Goal: Task Accomplishment & Management: Complete application form

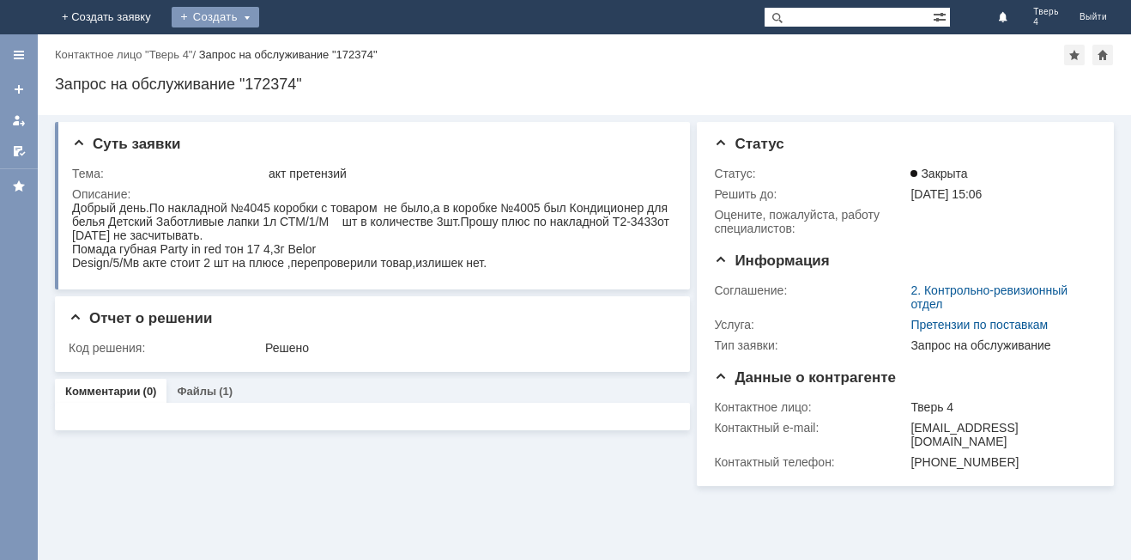
click at [259, 14] on div "Создать" at bounding box center [216, 17] width 88 height 21
click at [306, 50] on link "Заявка" at bounding box center [240, 51] width 130 height 21
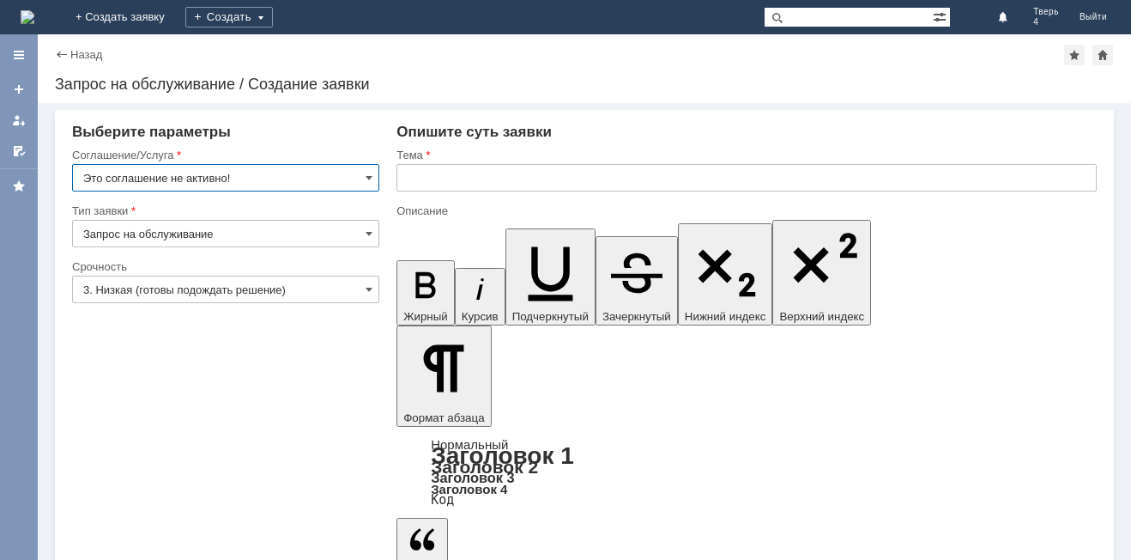
click at [255, 232] on input "Запрос на обслуживание" at bounding box center [225, 233] width 307 height 27
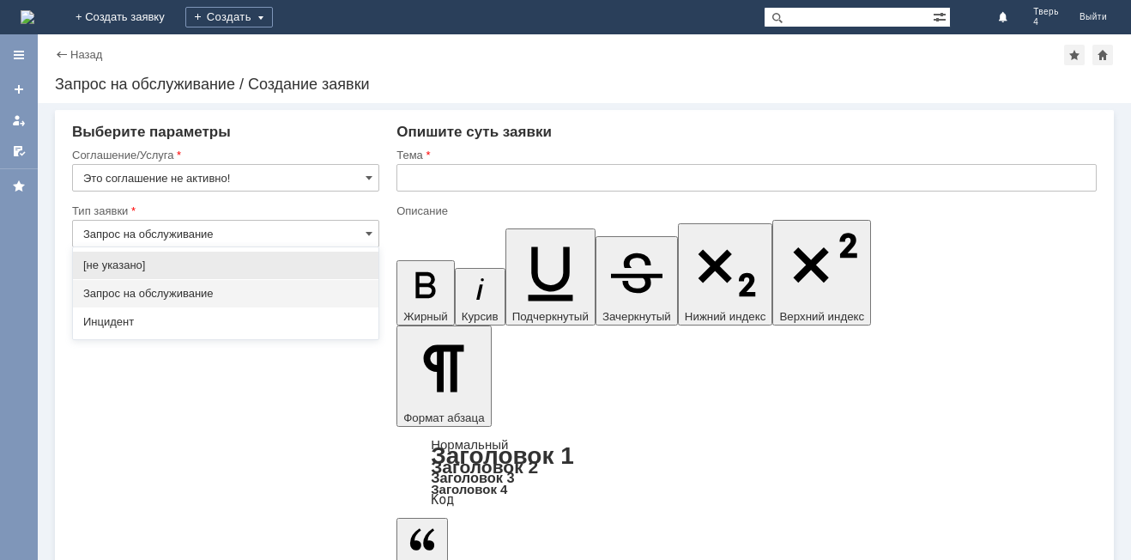
click at [269, 216] on div "Тип заявки" at bounding box center [225, 211] width 307 height 16
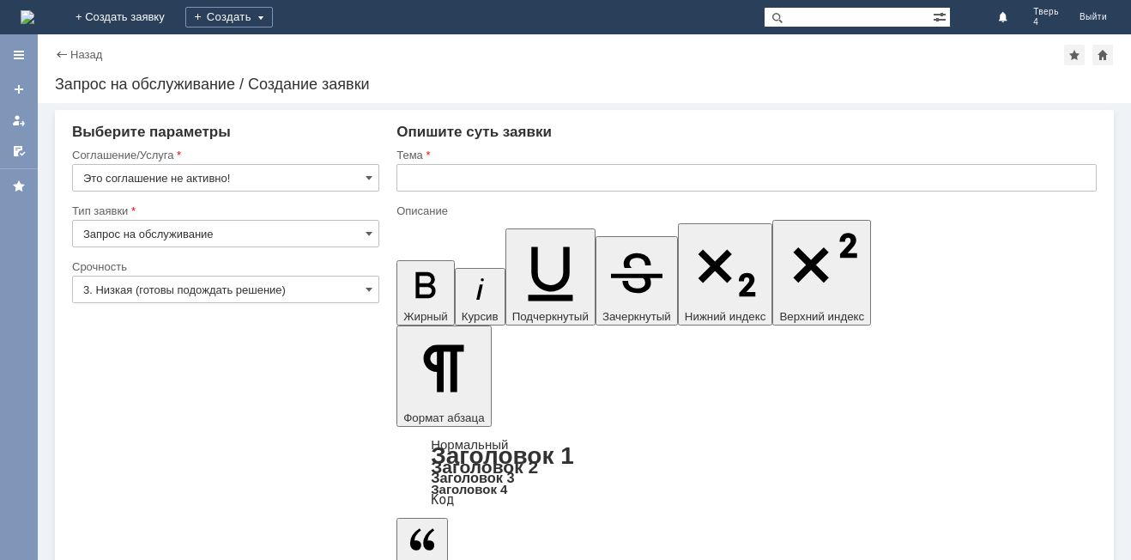
click at [285, 166] on input "Это соглашение не активно!" at bounding box center [225, 177] width 307 height 27
type input "Запрос на обслуживание"
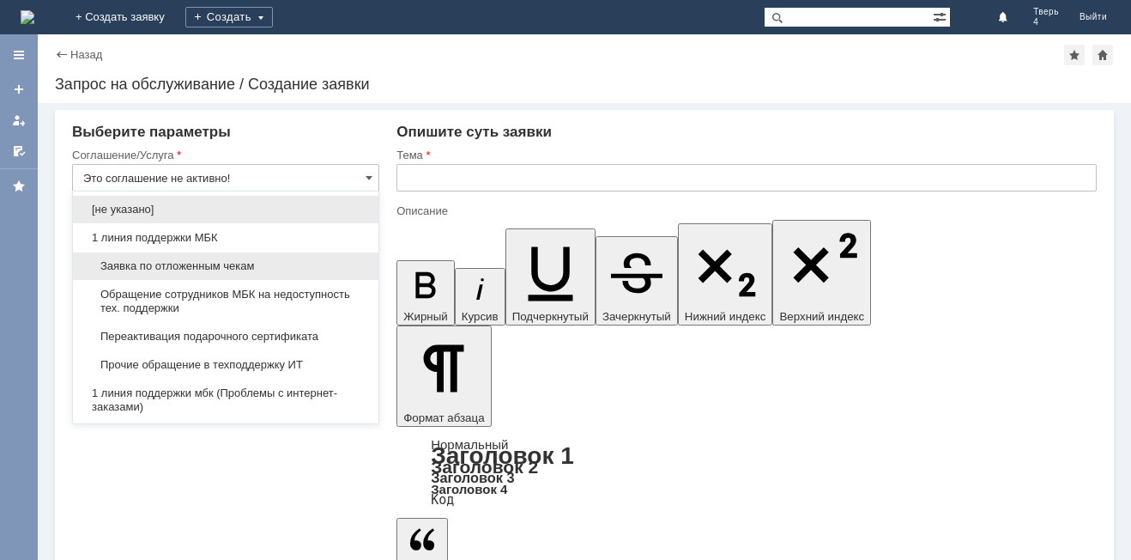
click at [186, 258] on div "Заявка по отложенным чекам" at bounding box center [226, 265] width 306 height 27
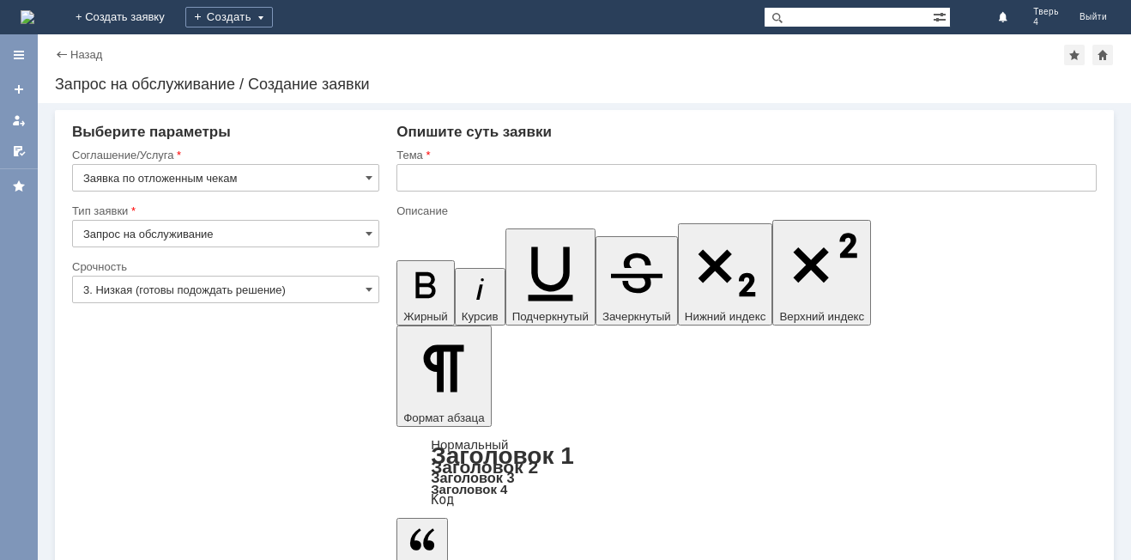
type input "Заявка по отложенным чекам"
click at [419, 182] on input "text" at bounding box center [746, 177] width 700 height 27
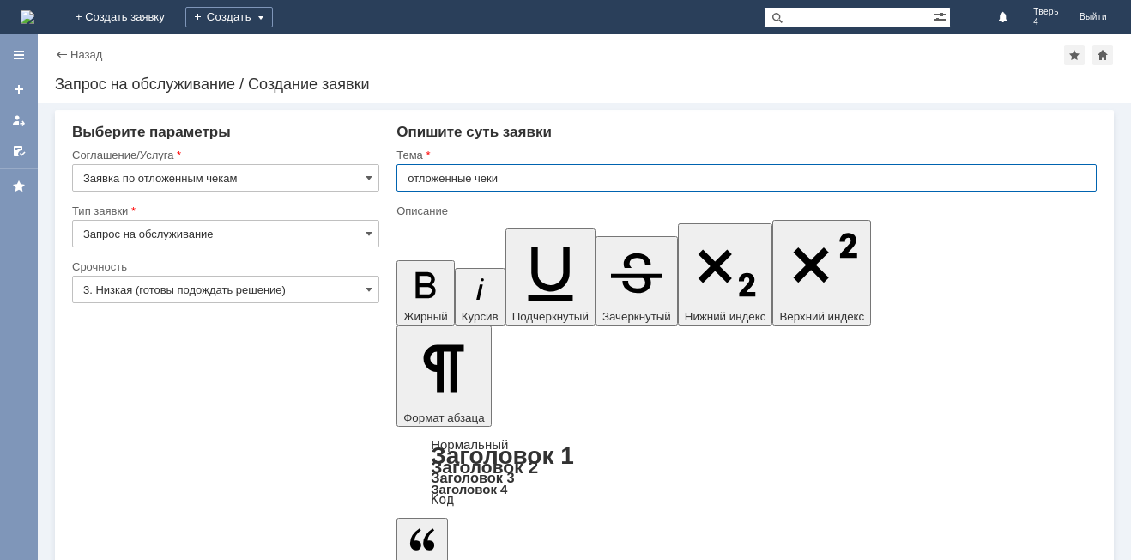
type input "отложенные чеки"
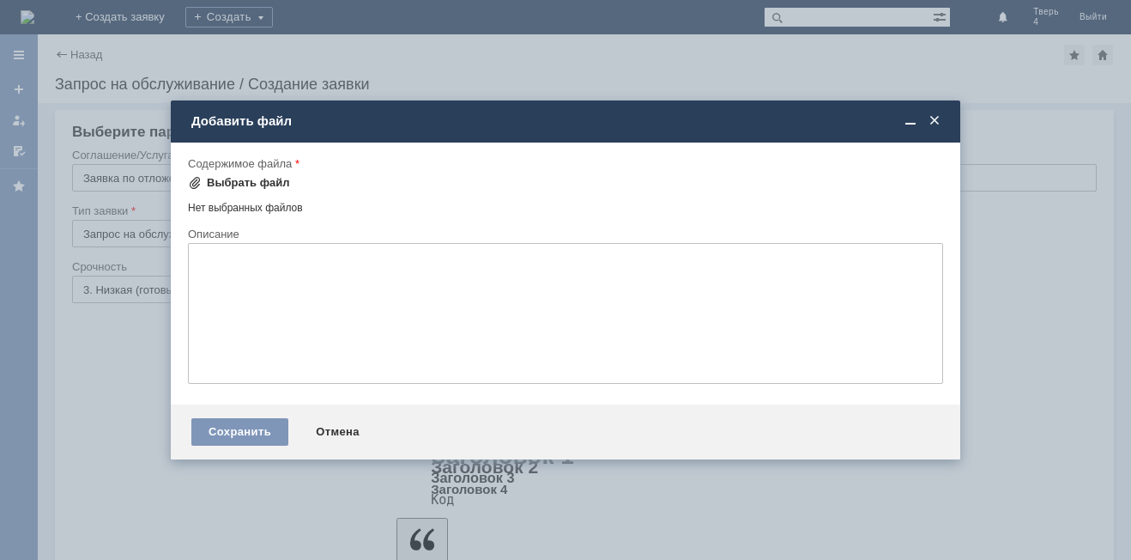
click at [263, 180] on div "Выбрать файл" at bounding box center [248, 183] width 83 height 14
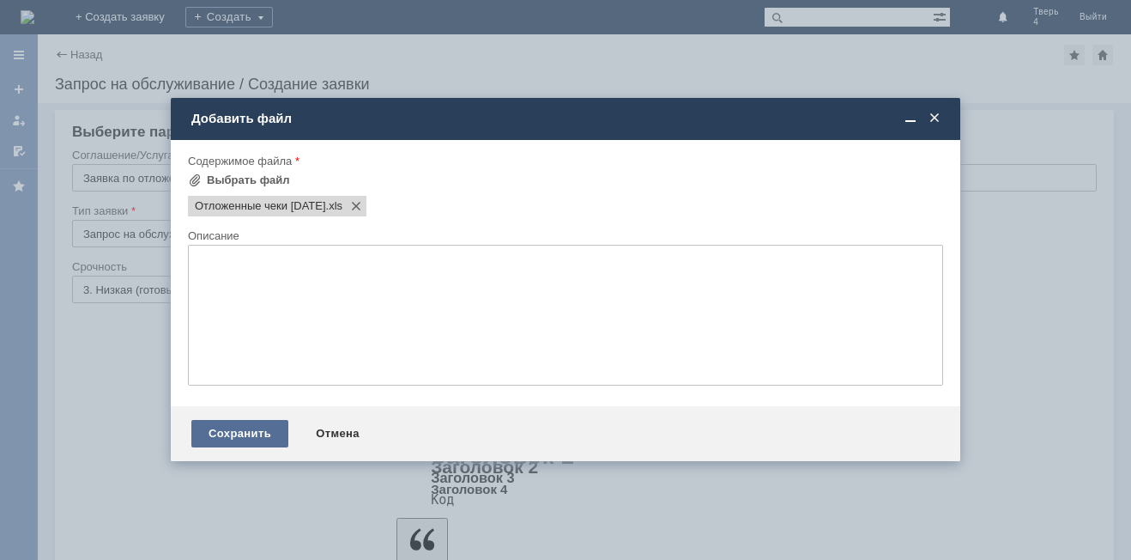
click at [227, 434] on div "Сохранить" at bounding box center [239, 433] width 97 height 27
